Goal: Information Seeking & Learning: Find specific fact

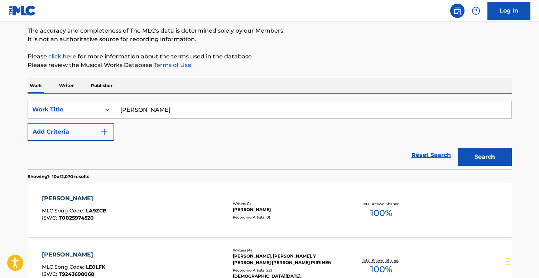
scroll to position [58, 0]
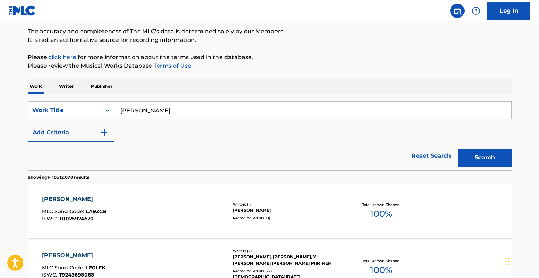
click at [223, 110] on input "Lama Nizlo Damaatou" at bounding box center [312, 110] width 397 height 17
paste input "https://open.spotify.com/track/3yDim9SxoE7Pdy6kTncHdl?si=b6fbe06f16634509"
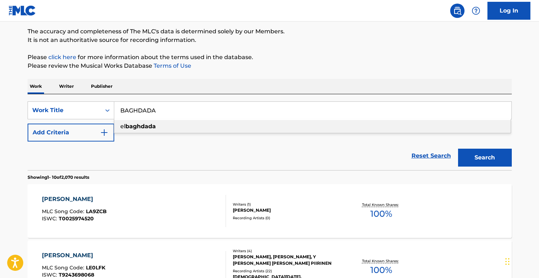
click at [208, 126] on div "el baghdada" at bounding box center [312, 126] width 396 height 13
type input "el baghdada"
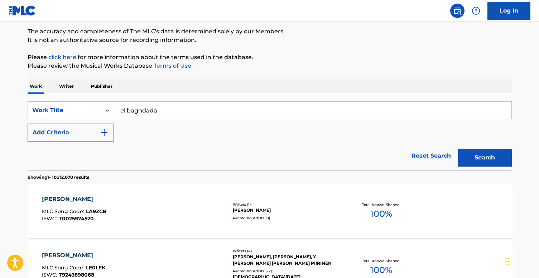
click at [486, 156] on button "Search" at bounding box center [485, 158] width 54 height 18
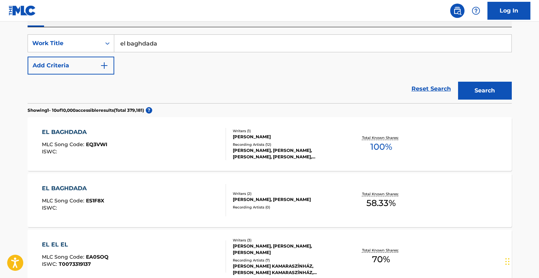
scroll to position [126, 0]
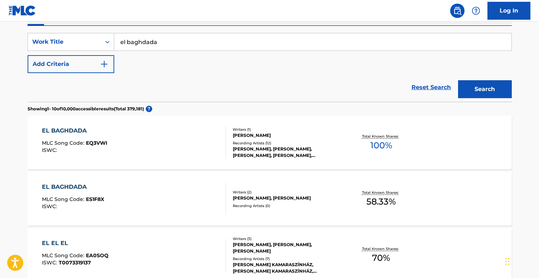
click at [278, 144] on div "Recording Artists ( 12 )" at bounding box center [287, 142] width 108 height 5
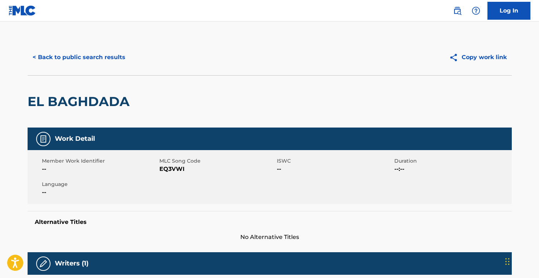
click at [166, 167] on span "EQ3VWI" at bounding box center [217, 169] width 116 height 9
copy span "EQ3VWI"
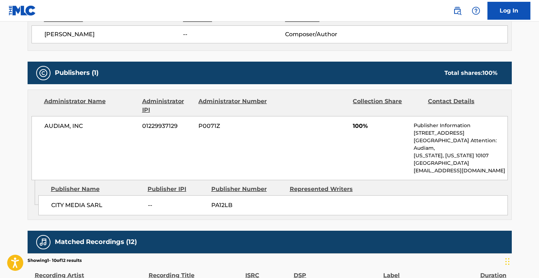
scroll to position [278, 0]
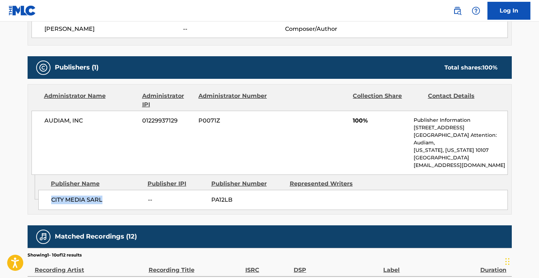
drag, startPoint x: 104, startPoint y: 192, endPoint x: 47, endPoint y: 193, distance: 57.6
click at [47, 193] on div "CITY MEDIA SARL -- PA12LB" at bounding box center [272, 200] width 469 height 20
copy span "CITY MEDIA SARL"
click at [228, 195] on span "PA12LB" at bounding box center [247, 199] width 73 height 9
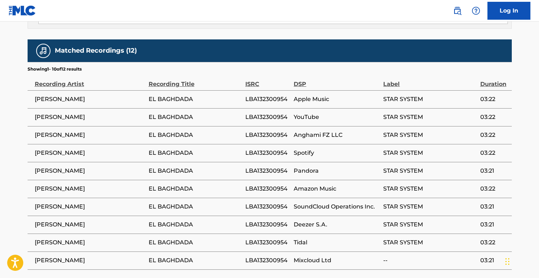
scroll to position [467, 0]
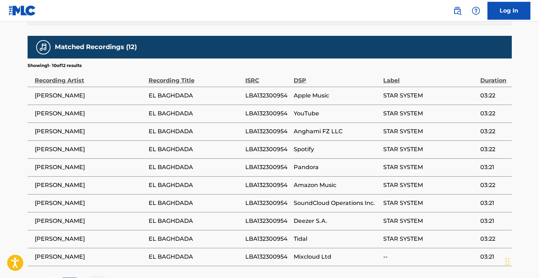
click at [257, 91] on span "LBA132300954" at bounding box center [267, 95] width 45 height 9
copy span "LBA132300954"
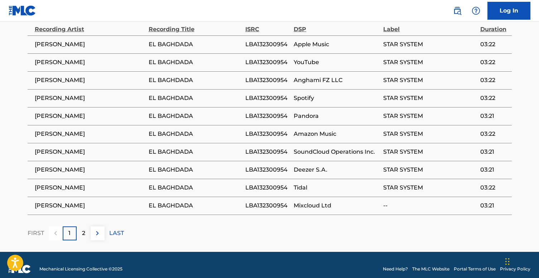
click at [84, 229] on p "2" at bounding box center [83, 233] width 3 height 9
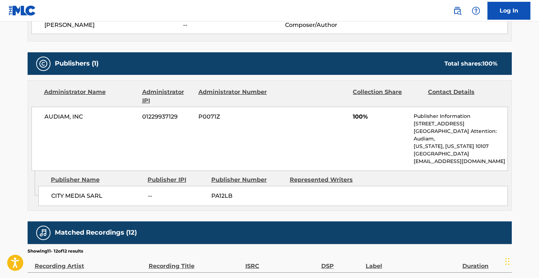
scroll to position [284, 0]
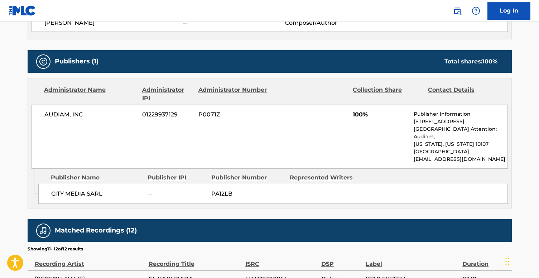
click at [154, 115] on span "01229937129" at bounding box center [167, 114] width 51 height 9
copy span "01229937129"
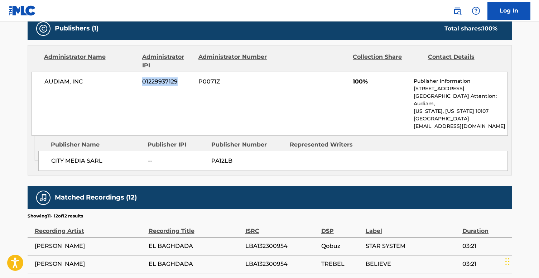
scroll to position [375, 0]
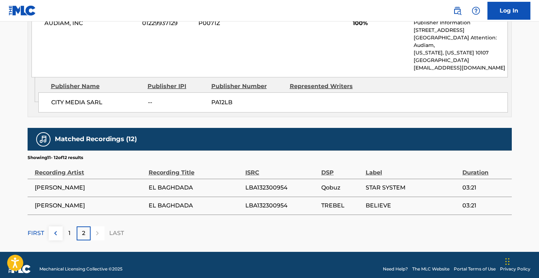
click at [67, 229] on div "1" at bounding box center [70, 233] width 14 height 14
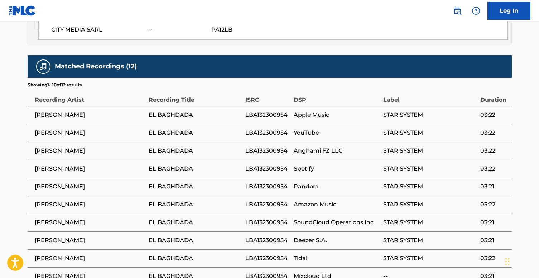
scroll to position [463, 0]
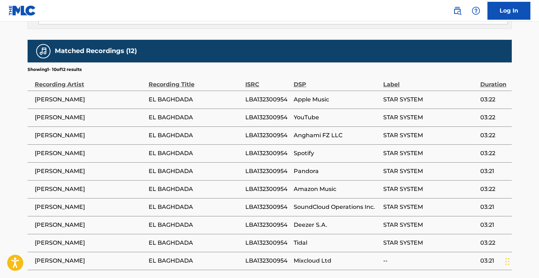
click at [485, 238] on span "03:22" at bounding box center [494, 242] width 28 height 9
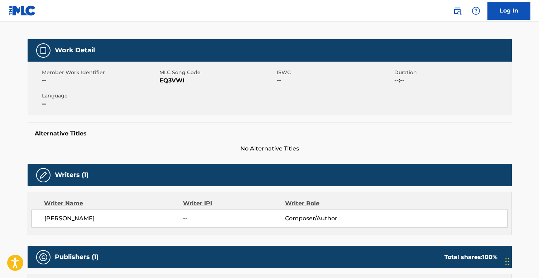
scroll to position [0, 0]
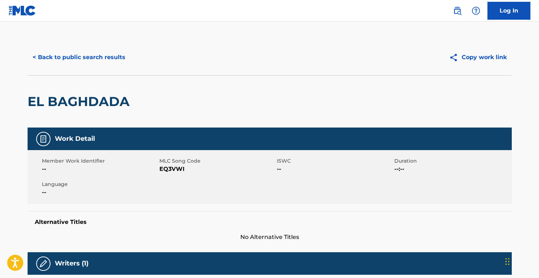
click at [84, 57] on button "< Back to public search results" at bounding box center [79, 57] width 103 height 18
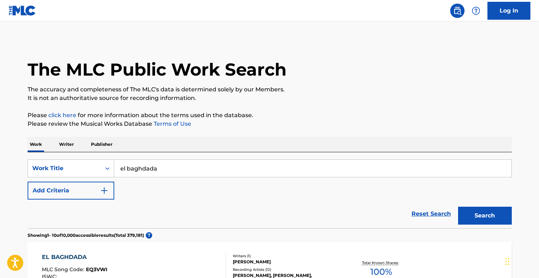
scroll to position [126, 0]
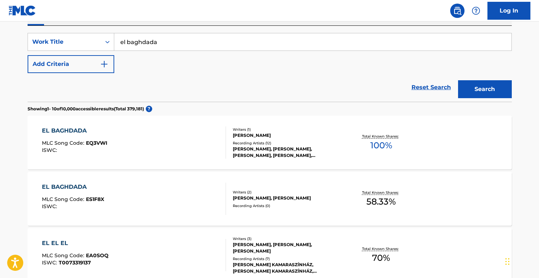
click at [212, 40] on input "el baghdada" at bounding box center [312, 41] width 397 height 17
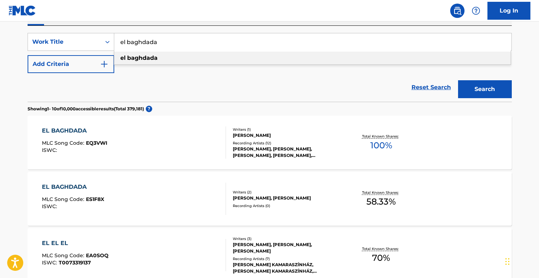
click at [212, 40] on input "el baghdada" at bounding box center [312, 41] width 397 height 17
paste input "Chou Btaemel Bel Nass"
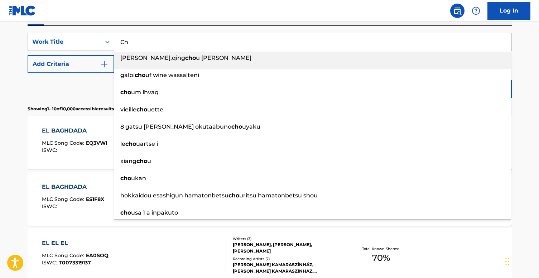
type input "C"
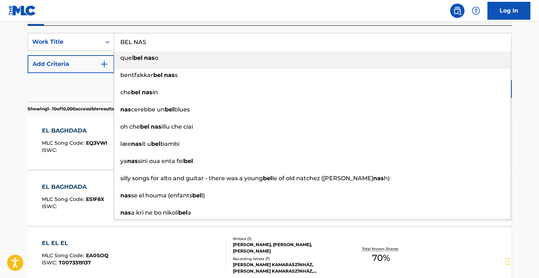
click at [230, 42] on input "BEL NAS" at bounding box center [312, 41] width 397 height 17
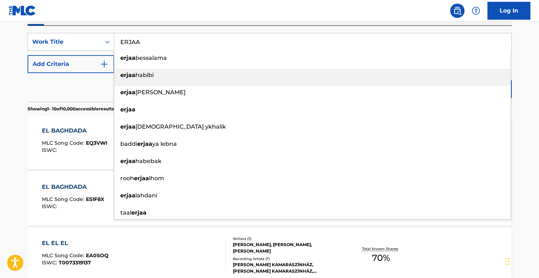
click at [217, 75] on div "[PERSON_NAME]" at bounding box center [312, 75] width 396 height 13
type input "[PERSON_NAME]"
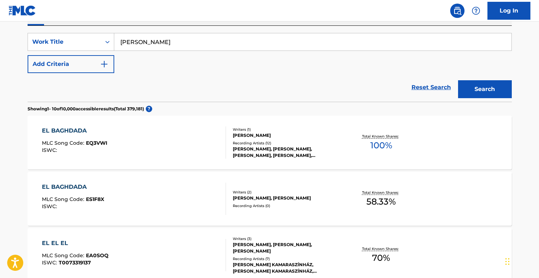
click at [472, 93] on button "Search" at bounding box center [485, 89] width 54 height 18
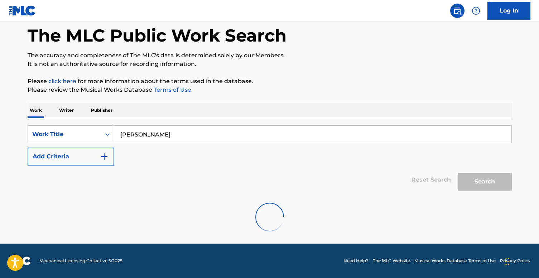
scroll to position [34, 0]
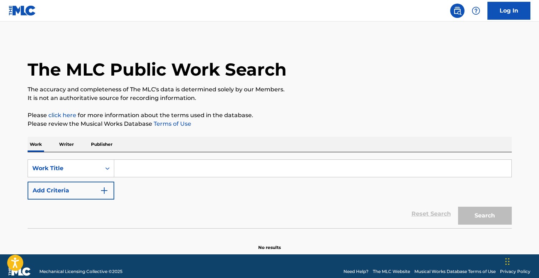
click at [177, 164] on input "Search Form" at bounding box center [312, 168] width 397 height 17
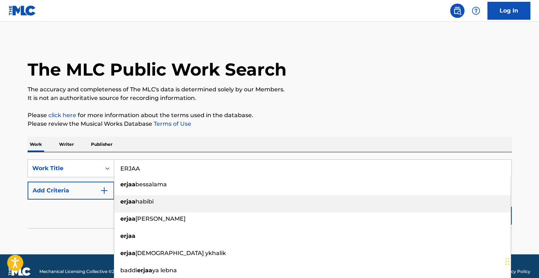
click at [165, 200] on div "[PERSON_NAME]" at bounding box center [312, 201] width 396 height 13
type input "[PERSON_NAME]"
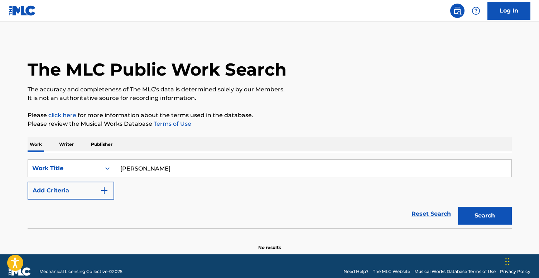
click at [472, 207] on button "Search" at bounding box center [485, 215] width 54 height 18
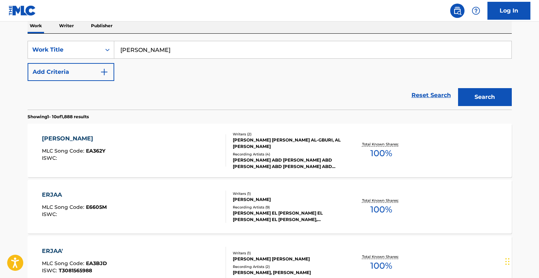
scroll to position [142, 0]
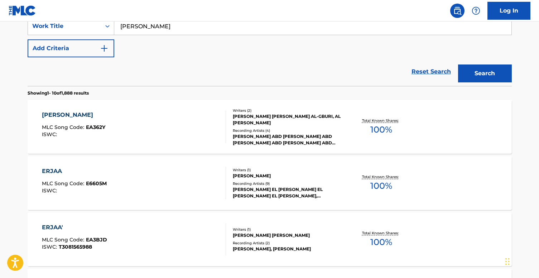
click at [296, 181] on div "Recording Artists ( 9 )" at bounding box center [287, 183] width 108 height 5
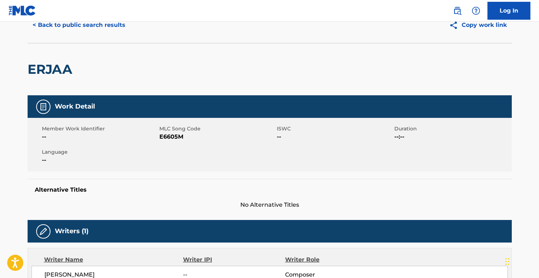
scroll to position [37, 0]
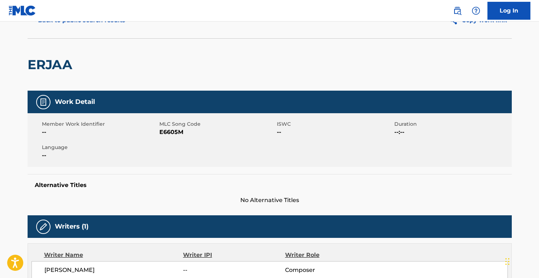
click at [167, 132] on span "E6605M" at bounding box center [217, 132] width 116 height 9
copy span "E6605M"
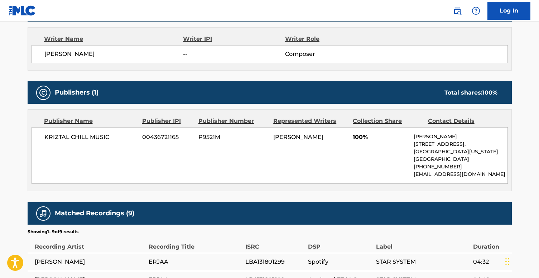
scroll to position [254, 0]
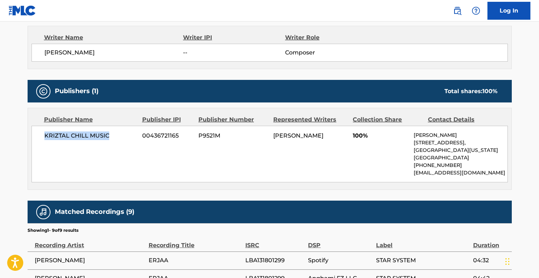
drag, startPoint x: 113, startPoint y: 133, endPoint x: 43, endPoint y: 132, distance: 70.5
click at [43, 132] on div "KRIZTAL CHILL MUSIC 00436721165 P9521M [PERSON_NAME] 100% [PERSON_NAME] [STREET…" at bounding box center [269, 154] width 476 height 57
copy span "KRIZTAL CHILL MUSIC"
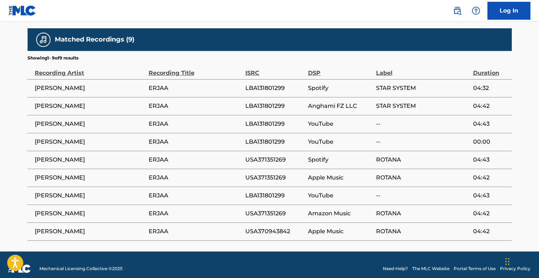
scroll to position [433, 0]
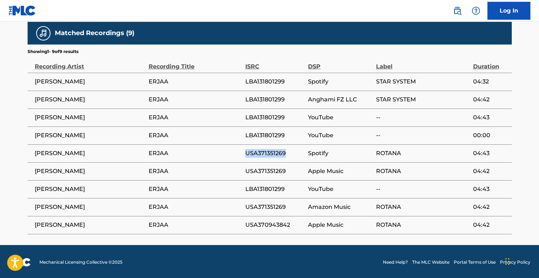
drag, startPoint x: 243, startPoint y: 153, endPoint x: 292, endPoint y: 150, distance: 49.8
click at [292, 150] on tr "[PERSON_NAME] ERJAA USA371351269 Spotify ROTANA 04:43" at bounding box center [270, 153] width 484 height 18
copy tr "USA371351269"
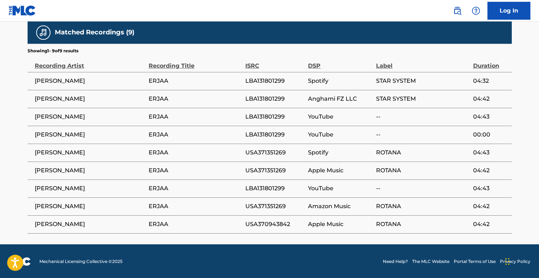
click at [261, 222] on span "USA370943842" at bounding box center [274, 224] width 59 height 9
copy span "USA370943842"
click at [478, 151] on span "04:43" at bounding box center [490, 152] width 35 height 9
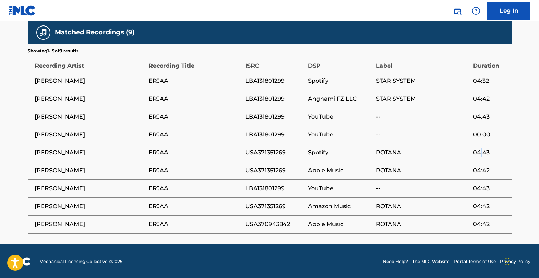
click at [478, 151] on span "04:43" at bounding box center [490, 152] width 35 height 9
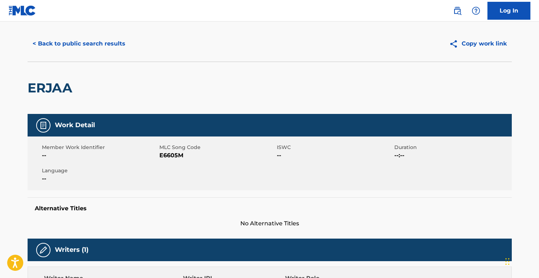
click at [74, 39] on button "< Back to public search results" at bounding box center [79, 44] width 103 height 18
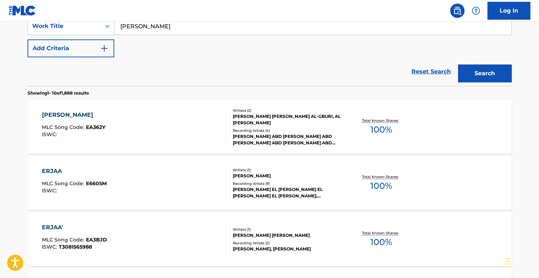
click at [157, 28] on input "[PERSON_NAME]" at bounding box center [312, 26] width 397 height 17
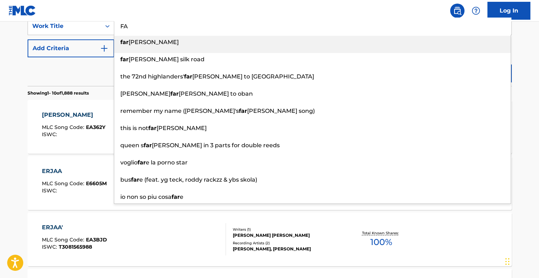
type input "F"
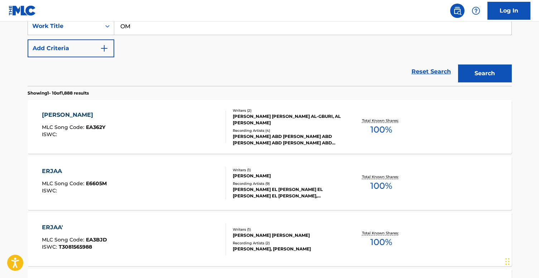
type input "O"
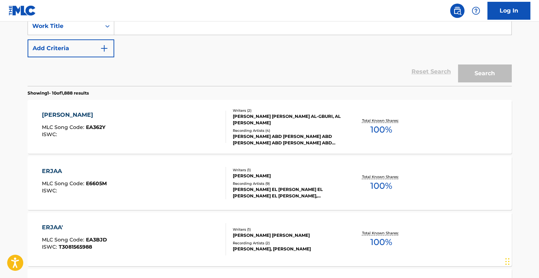
paste input "فرق العمر"
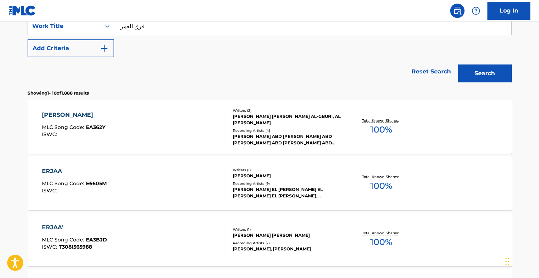
click at [480, 69] on button "Search" at bounding box center [485, 73] width 54 height 18
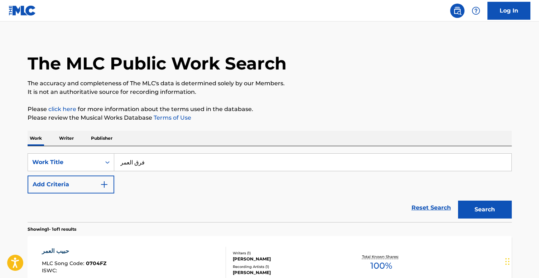
scroll to position [0, 0]
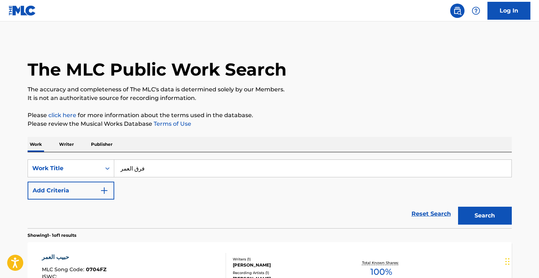
click at [203, 163] on input "فرق العمر" at bounding box center [312, 168] width 397 height 17
type input "F"
paste input "Fare' El Omor"
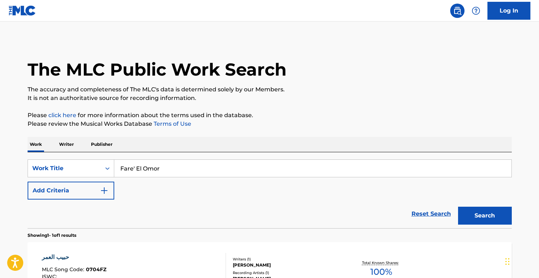
click at [480, 207] on button "Search" at bounding box center [485, 215] width 54 height 18
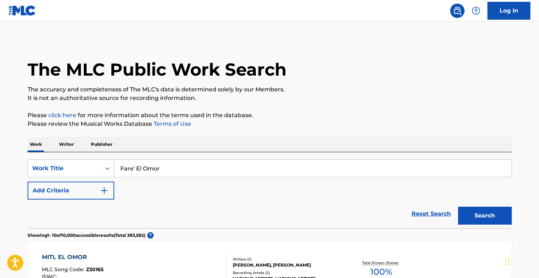
click at [178, 168] on input "Fare' El Omor" at bounding box center [312, 168] width 397 height 17
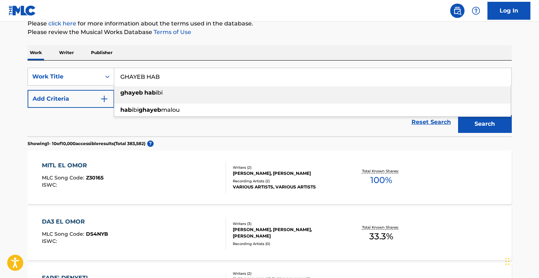
scroll to position [96, 0]
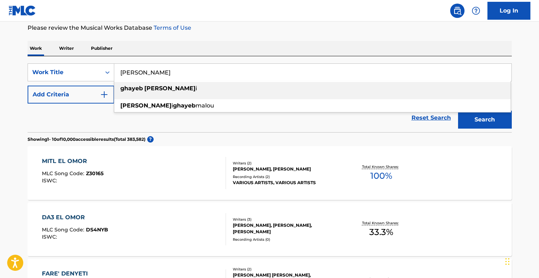
click at [491, 124] on button "Search" at bounding box center [485, 120] width 54 height 18
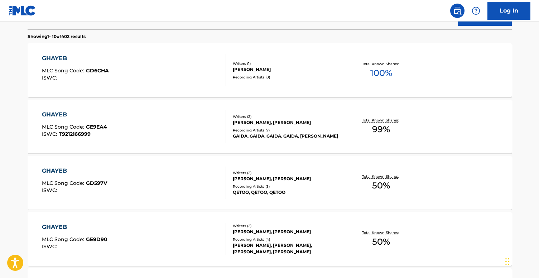
scroll to position [0, 0]
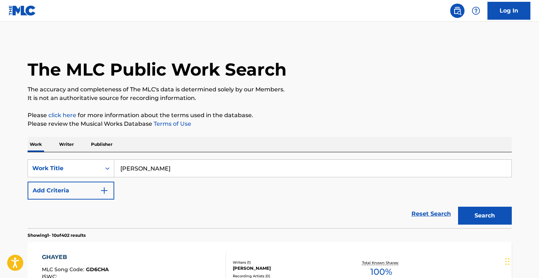
click at [160, 172] on input "[PERSON_NAME]" at bounding box center [312, 168] width 397 height 17
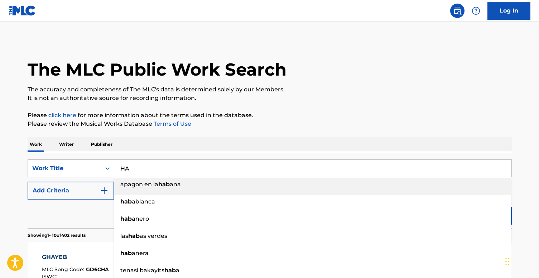
type input "H"
click at [209, 184] on div "el donia el helwa" at bounding box center [312, 184] width 396 height 13
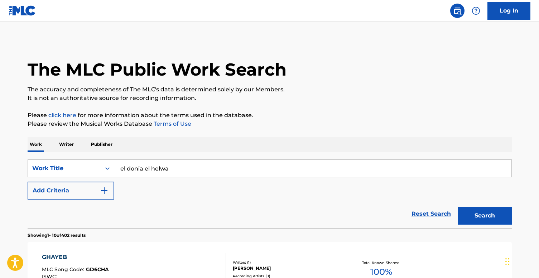
click at [460, 209] on button "Search" at bounding box center [485, 215] width 54 height 18
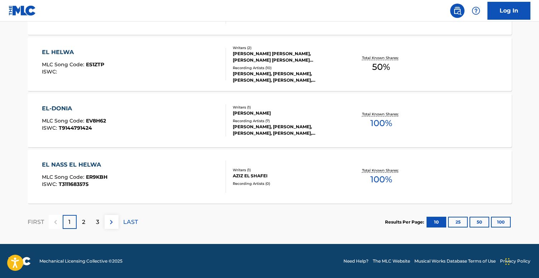
scroll to position [598, 0]
click at [503, 223] on button "100" at bounding box center [501, 221] width 20 height 11
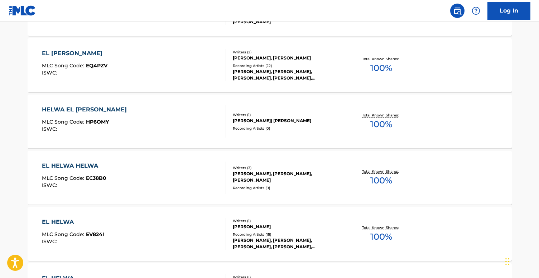
scroll to position [0, 0]
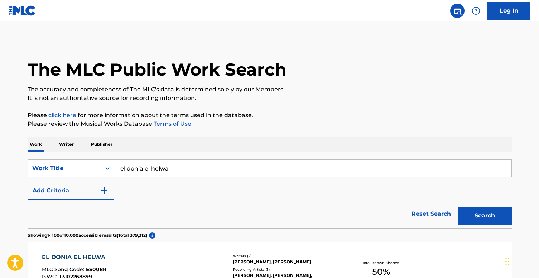
click at [213, 167] on input "el donia el helwa" at bounding box center [312, 168] width 397 height 17
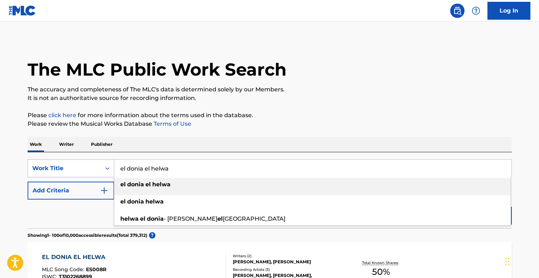
drag, startPoint x: 214, startPoint y: 166, endPoint x: 104, endPoint y: 163, distance: 110.3
click at [104, 163] on div "SearchWithCriteria2e11f077-121e-4aeb-854c-b779a88f27a6 Work Title el donia el h…" at bounding box center [270, 168] width 484 height 18
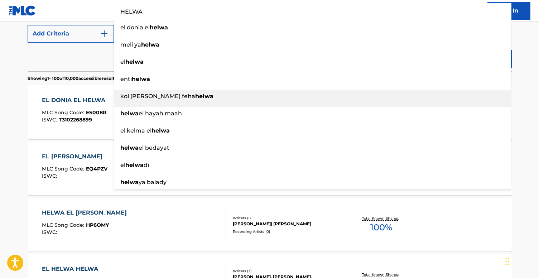
scroll to position [171, 0]
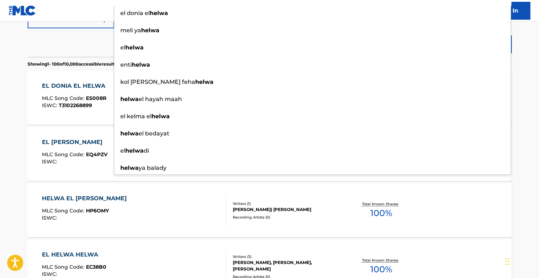
click at [77, 43] on div "Reset Search Search" at bounding box center [270, 42] width 484 height 29
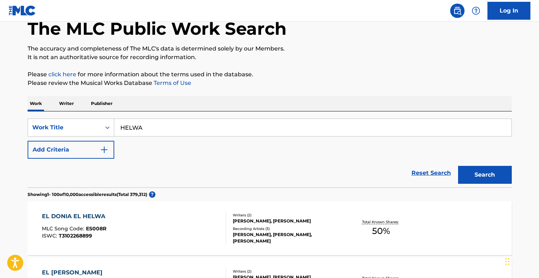
scroll to position [38, 0]
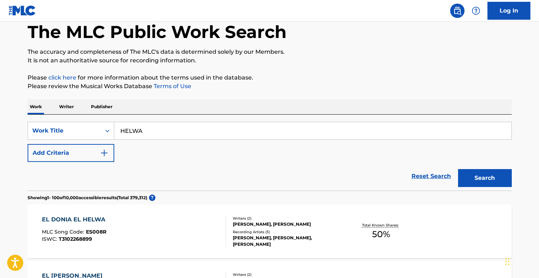
click at [476, 161] on div "SearchWithCriteria2e11f077-121e-4aeb-854c-b779a88f27a6 Work Title HELWA Add Cri…" at bounding box center [270, 142] width 484 height 40
click at [478, 172] on button "Search" at bounding box center [485, 178] width 54 height 18
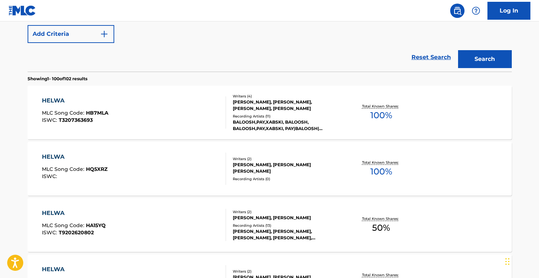
scroll to position [0, 0]
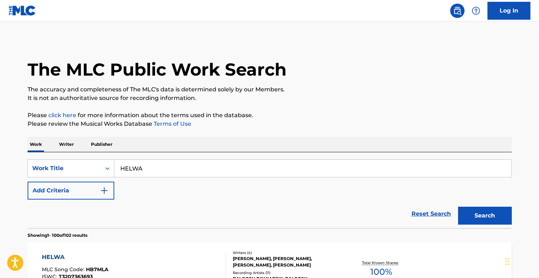
click at [195, 171] on input "HELWA" at bounding box center [312, 168] width 397 height 17
click at [189, 166] on input "KE" at bounding box center [312, 168] width 397 height 17
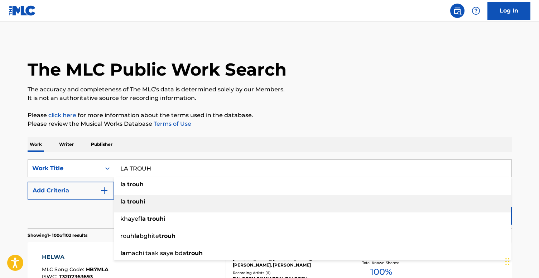
click at [174, 201] on div "la trouh i" at bounding box center [312, 201] width 396 height 13
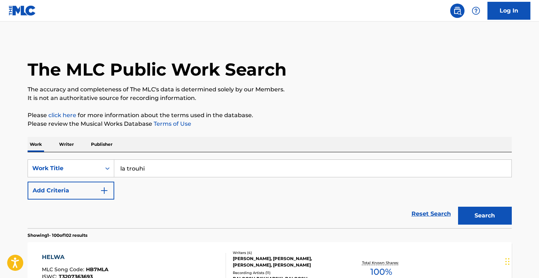
click at [465, 208] on button "Search" at bounding box center [485, 215] width 54 height 18
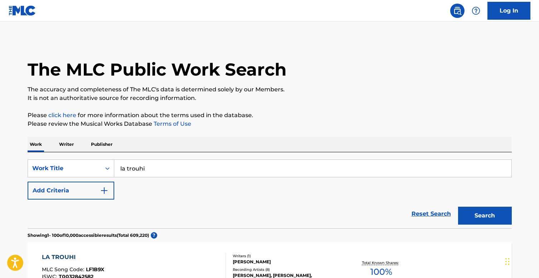
click at [180, 163] on input "la trouhi" at bounding box center [312, 168] width 397 height 17
click at [176, 174] on input "la trouhi" at bounding box center [312, 168] width 397 height 17
type input "la trouhY"
click at [458, 206] on button "Search" at bounding box center [485, 215] width 54 height 18
